Goal: Navigation & Orientation: Understand site structure

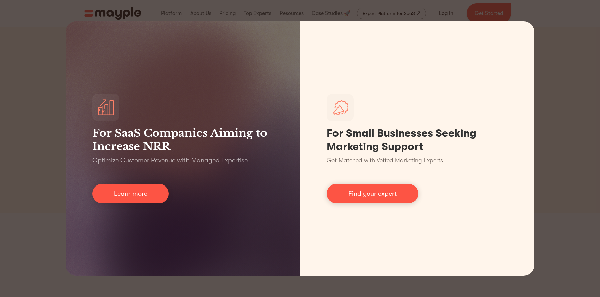
click at [553, 54] on div "For SaaS Companies Aiming to Increase NRR Optimize Customer Revenue with Manage…" at bounding box center [300, 148] width 600 height 297
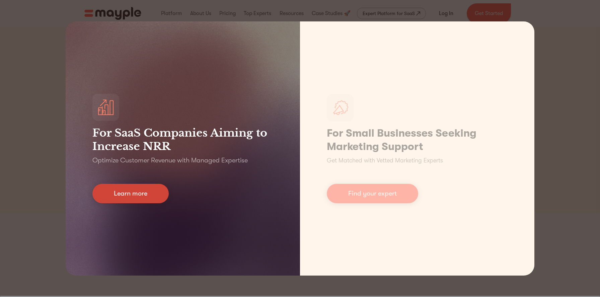
click at [143, 197] on link "Learn more" at bounding box center [130, 193] width 76 height 19
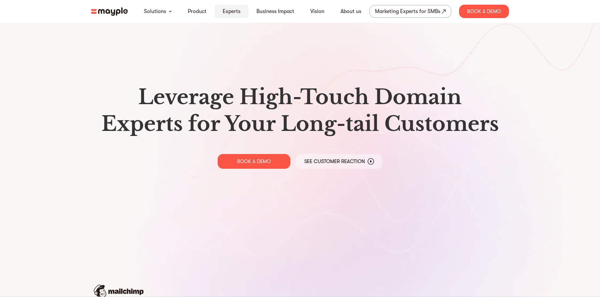
click at [239, 11] on link "Experts" at bounding box center [232, 11] width 18 height 8
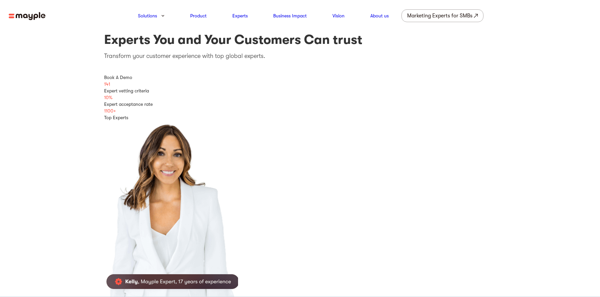
click at [27, 16] on img at bounding box center [27, 16] width 37 height 8
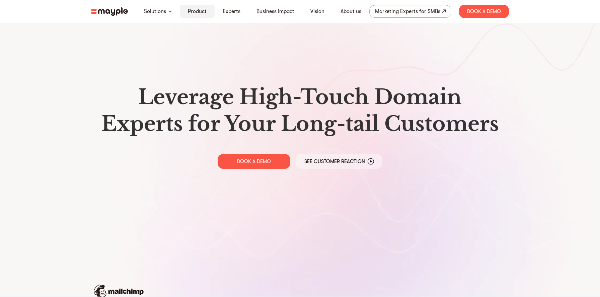
click at [198, 13] on link "Product" at bounding box center [197, 11] width 19 height 8
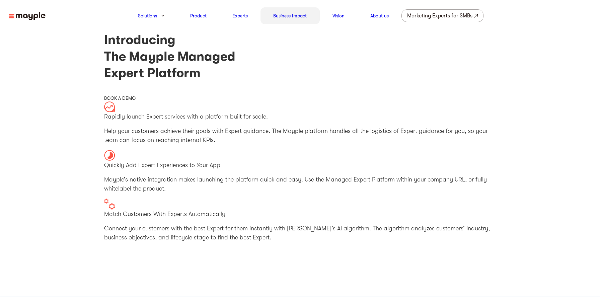
click at [293, 17] on link "Business Impact" at bounding box center [290, 16] width 34 height 8
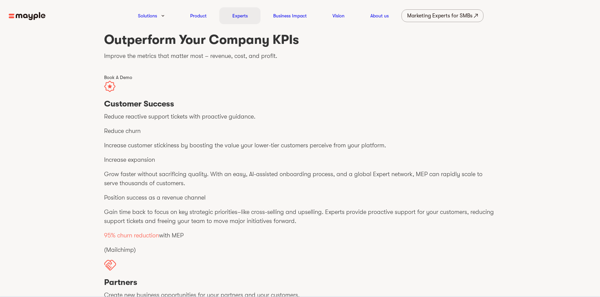
click at [246, 18] on link "Experts" at bounding box center [240, 16] width 15 height 8
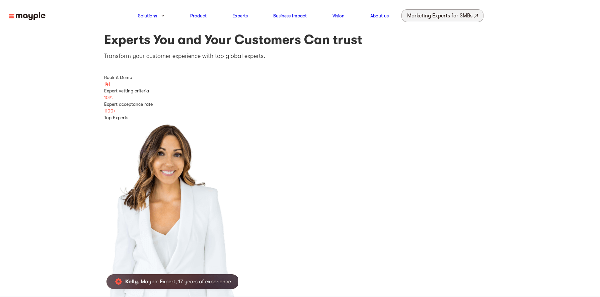
click at [477, 14] on img at bounding box center [476, 16] width 4 height 4
click at [294, 16] on link "Business Impact" at bounding box center [290, 16] width 34 height 8
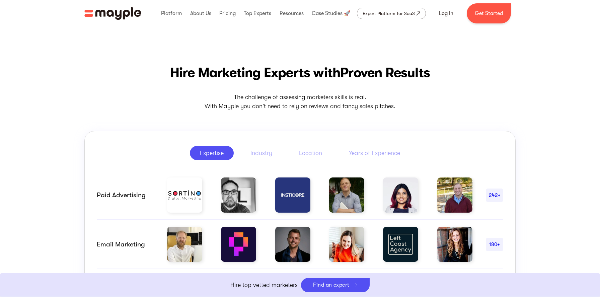
scroll to position [248, 0]
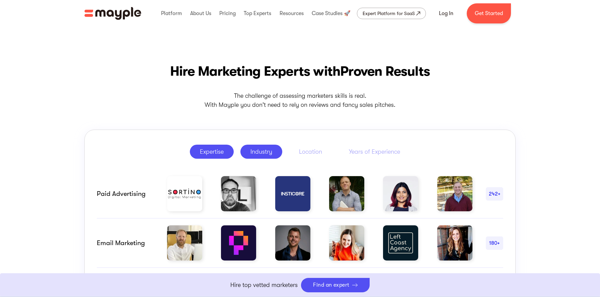
click at [255, 150] on div "Industry" at bounding box center [262, 152] width 22 height 8
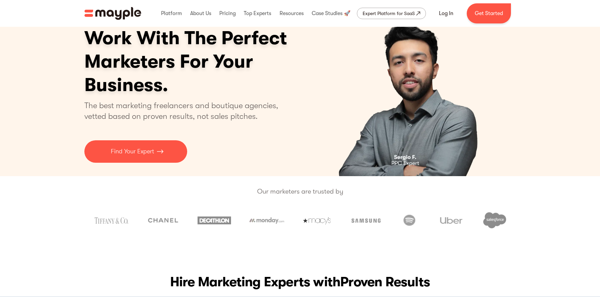
scroll to position [51, 0]
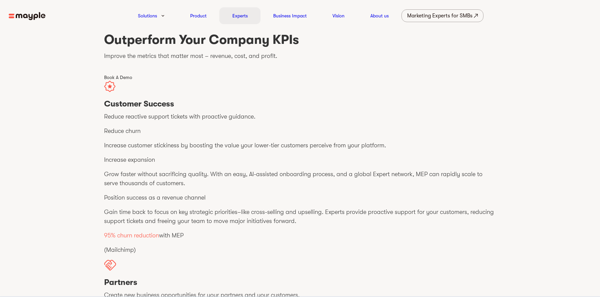
click at [233, 17] on link "Experts" at bounding box center [240, 16] width 15 height 8
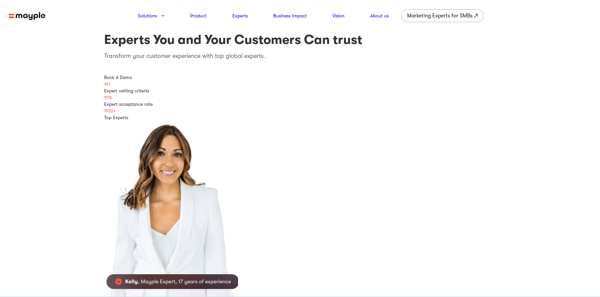
click at [17, 13] on img at bounding box center [27, 16] width 37 height 8
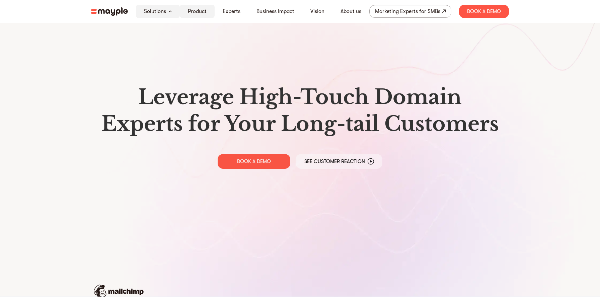
click at [195, 11] on link "Product" at bounding box center [197, 11] width 19 height 8
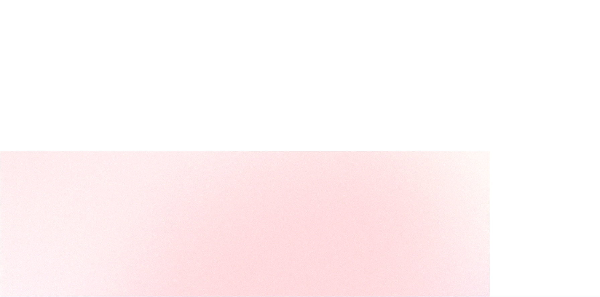
scroll to position [2496, 0]
